Goal: Task Accomplishment & Management: Use online tool/utility

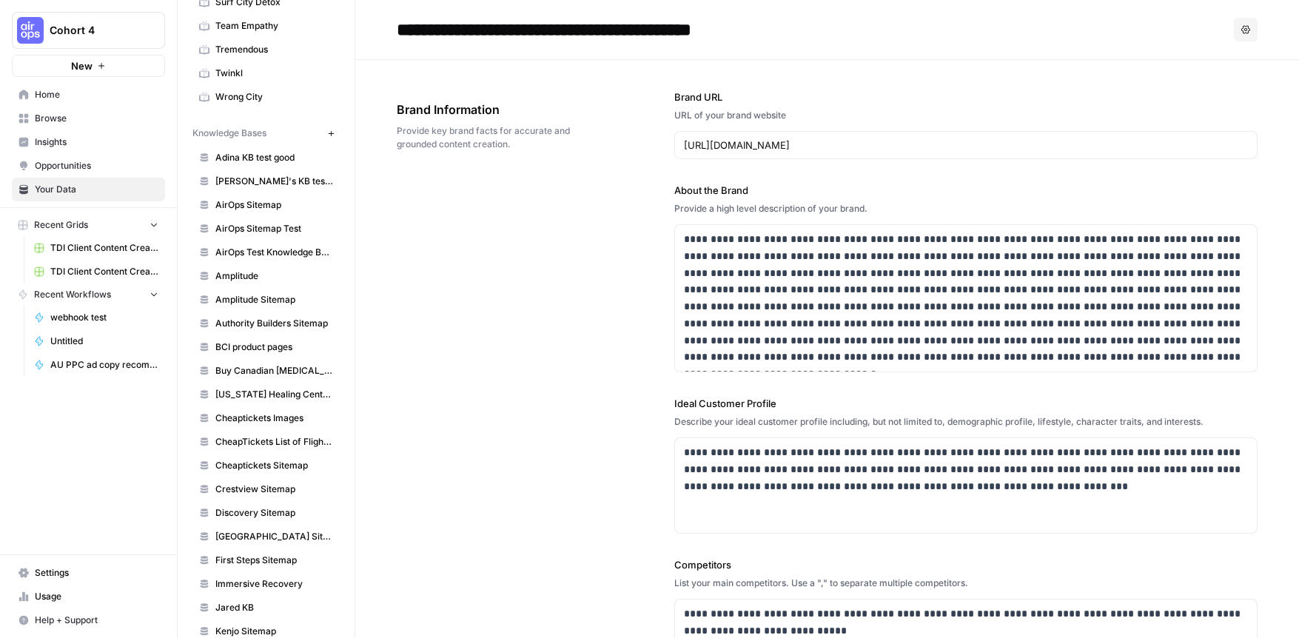
scroll to position [1175, 0]
click at [328, 138] on icon "button" at bounding box center [331, 136] width 8 height 8
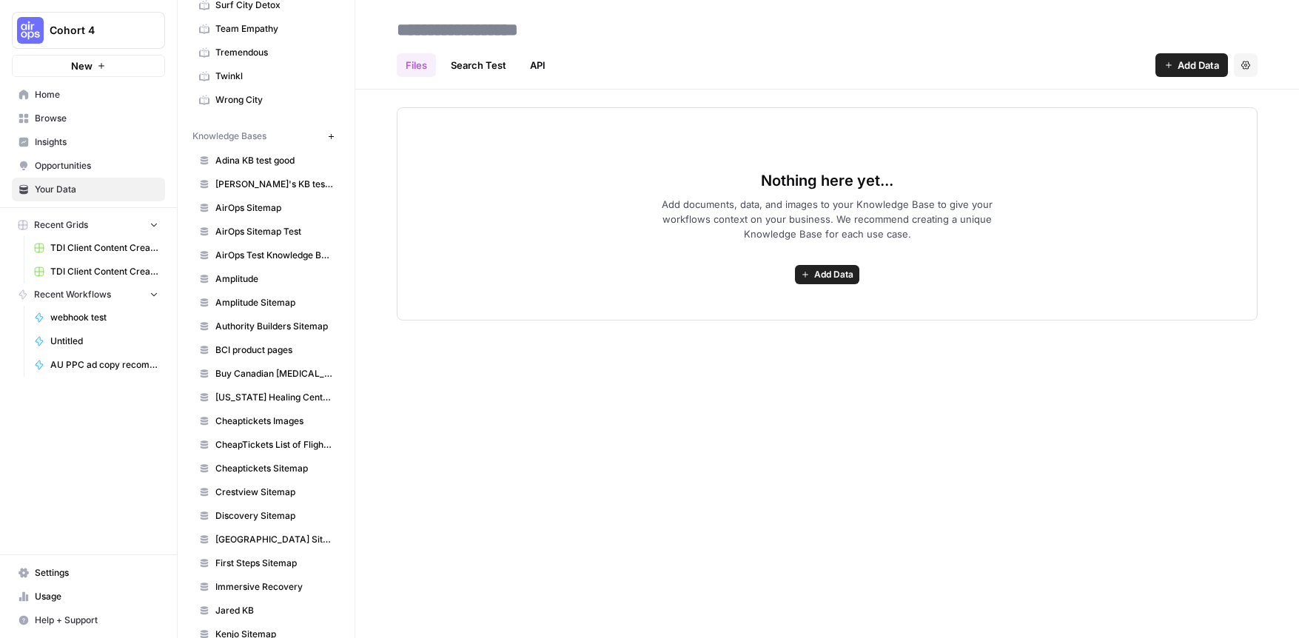
click at [845, 272] on span "Add Data" at bounding box center [833, 274] width 39 height 13
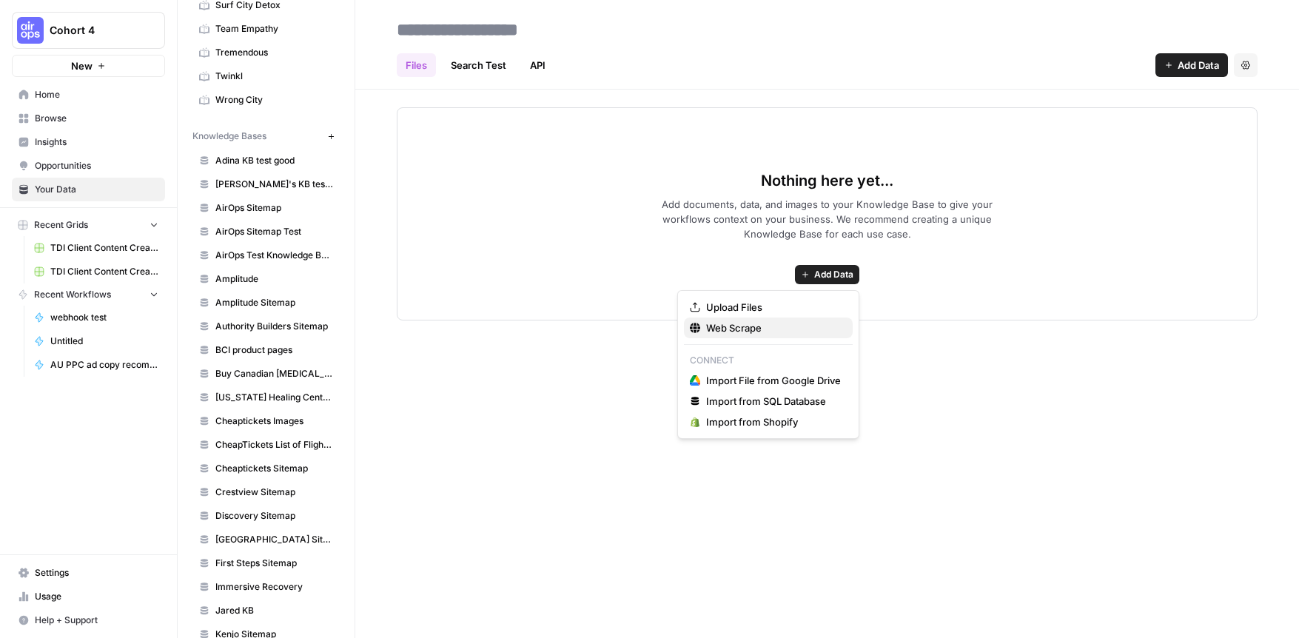
click at [791, 321] on span "Web Scrape" at bounding box center [773, 328] width 135 height 15
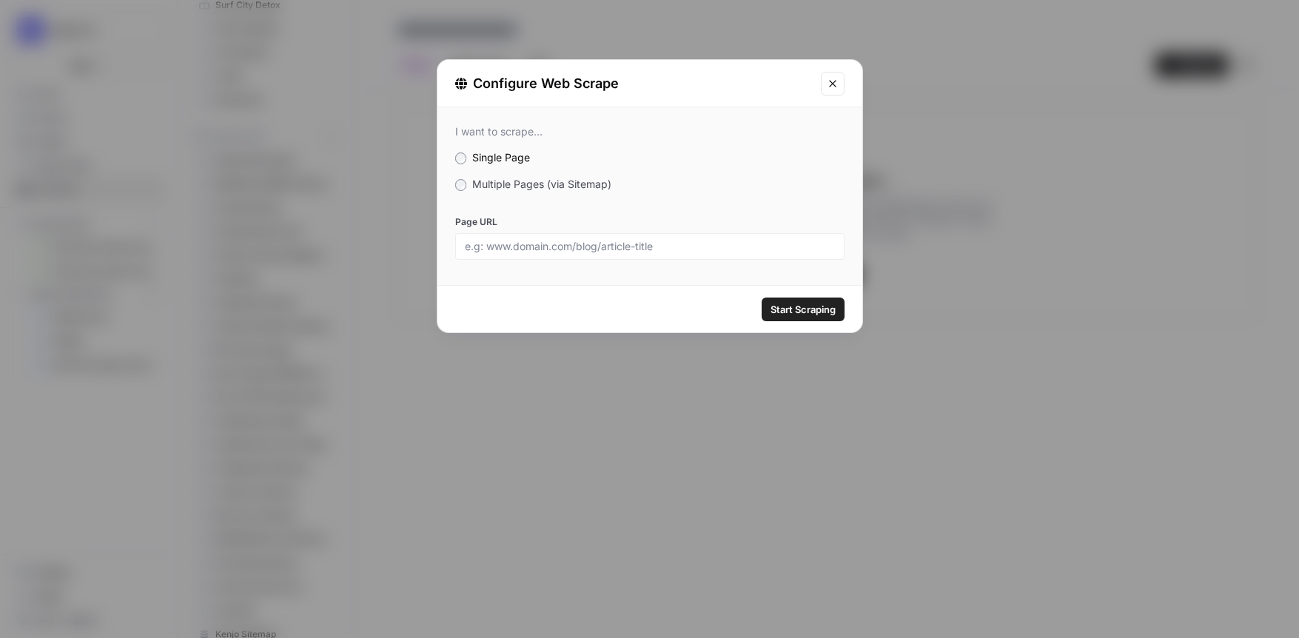
click at [558, 178] on span "Multiple Pages (via Sitemap)" at bounding box center [541, 184] width 139 height 13
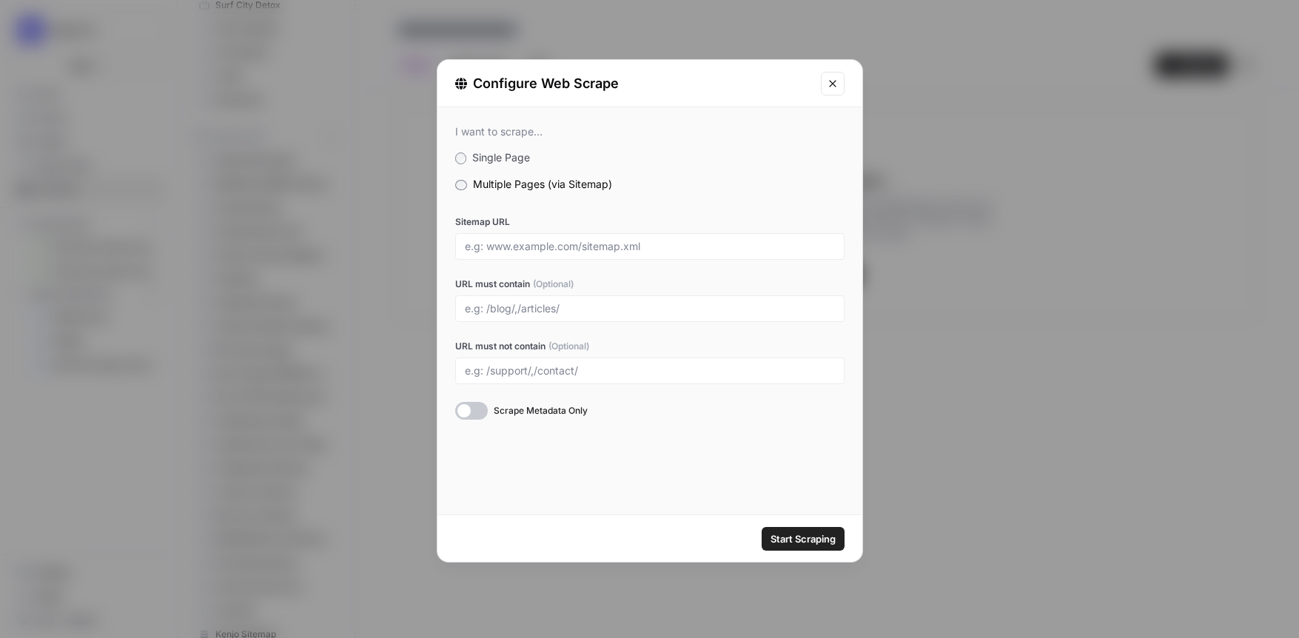
click at [518, 256] on div at bounding box center [649, 246] width 389 height 27
click at [524, 250] on input "Sitemap URL" at bounding box center [650, 246] width 370 height 13
paste input "https://luminarecovery.com/sitemap_index.xml"
type input "https://luminarecovery.com/sitemap_index.xml"
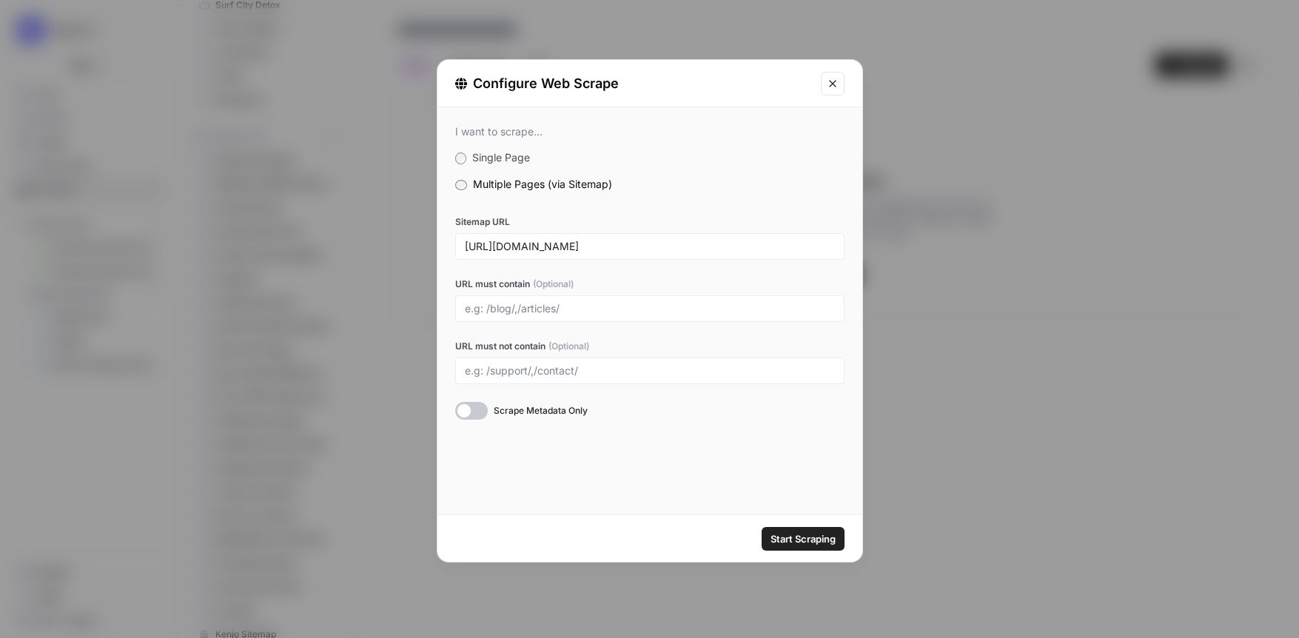
click at [811, 542] on span "Start Scraping" at bounding box center [803, 538] width 65 height 15
